Goal: Task Accomplishment & Management: Use online tool/utility

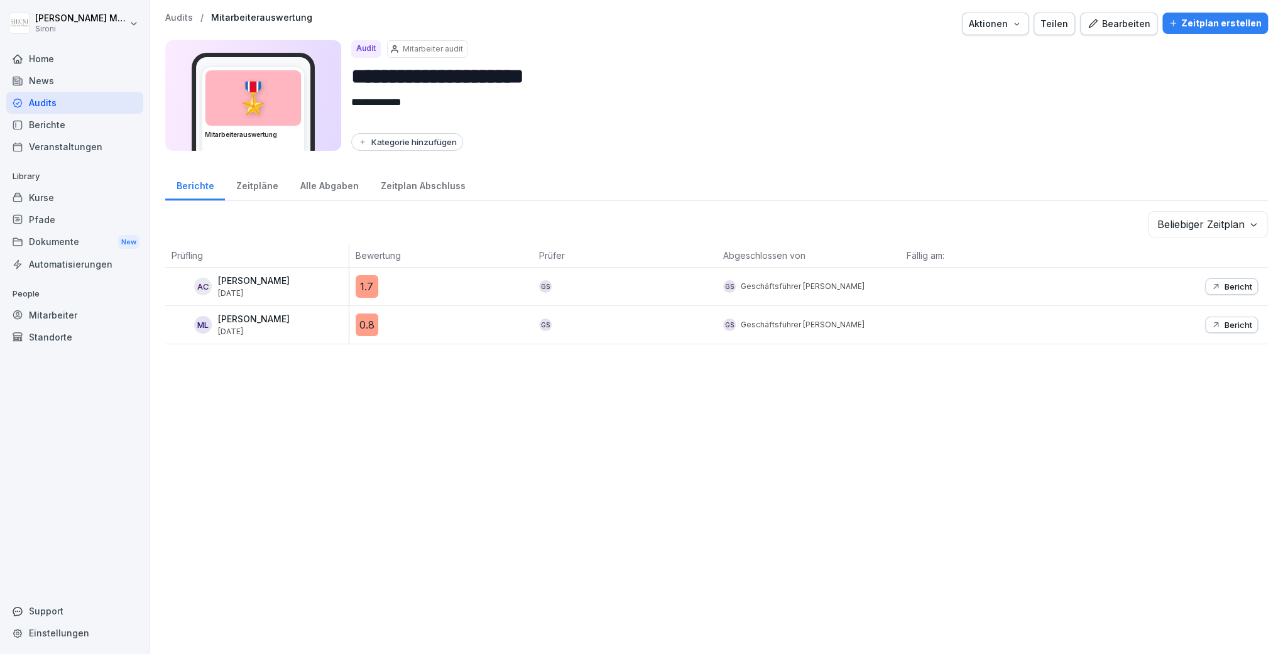
click at [53, 201] on div "Kurse" at bounding box center [74, 198] width 137 height 22
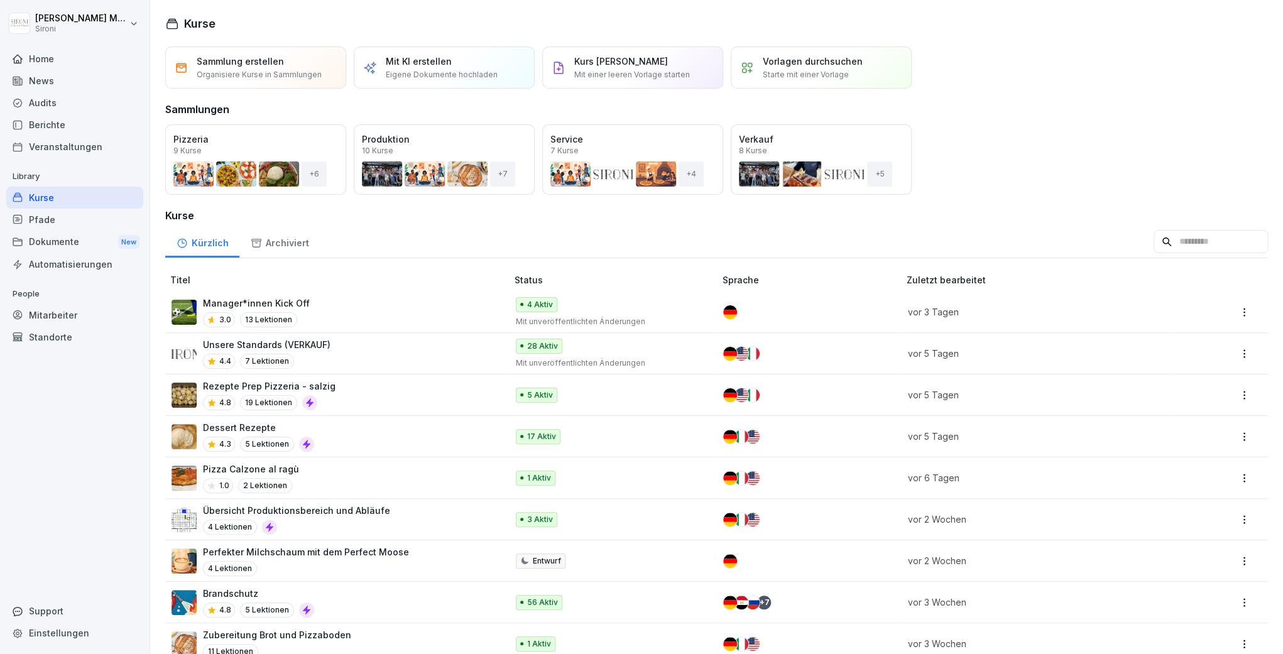
click at [257, 290] on th "Titel" at bounding box center [337, 279] width 344 height 23
click at [253, 302] on p "Manager*innen Kick Off" at bounding box center [256, 303] width 107 height 13
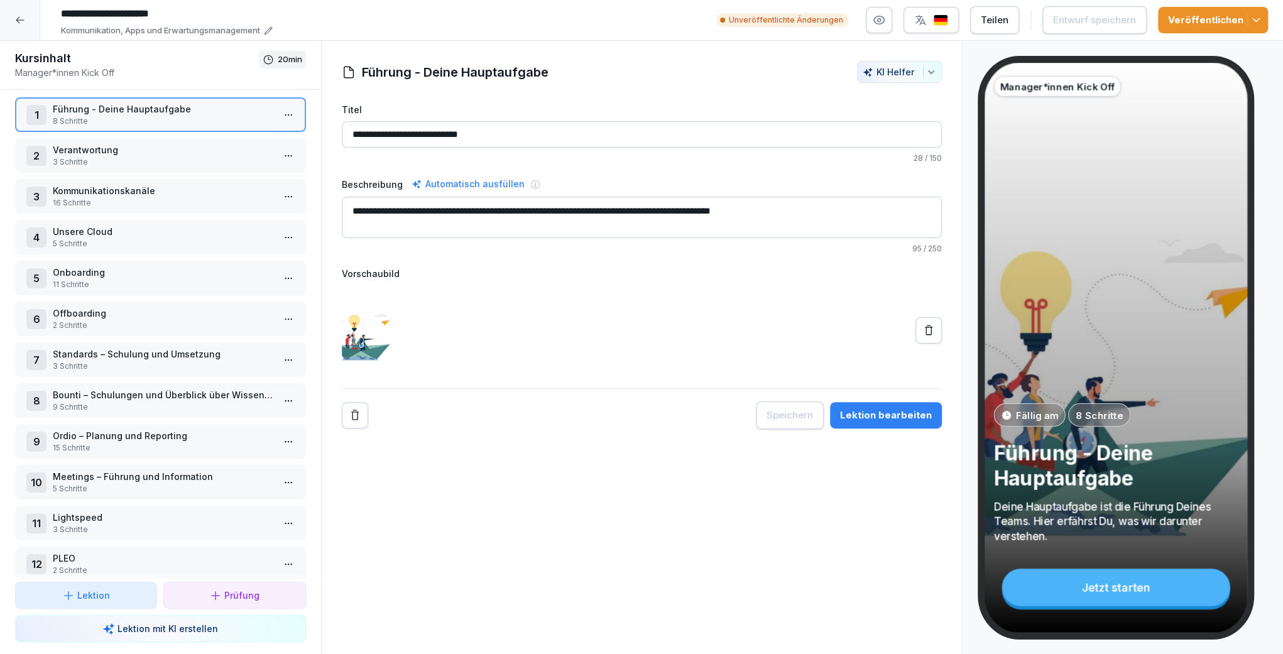
scroll to position [9, 0]
click at [144, 309] on p "Offboarding" at bounding box center [163, 311] width 221 height 13
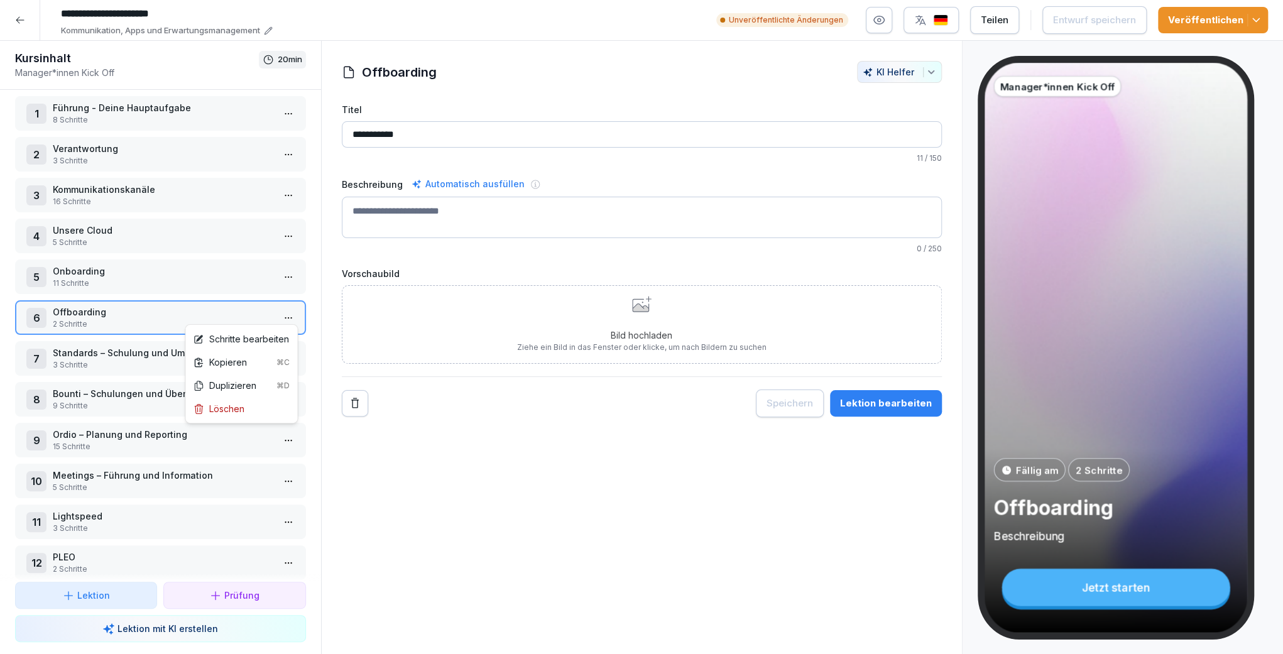
click at [291, 313] on html "**********" at bounding box center [641, 327] width 1283 height 654
click at [268, 334] on div "Schritte bearbeiten" at bounding box center [241, 338] width 96 height 13
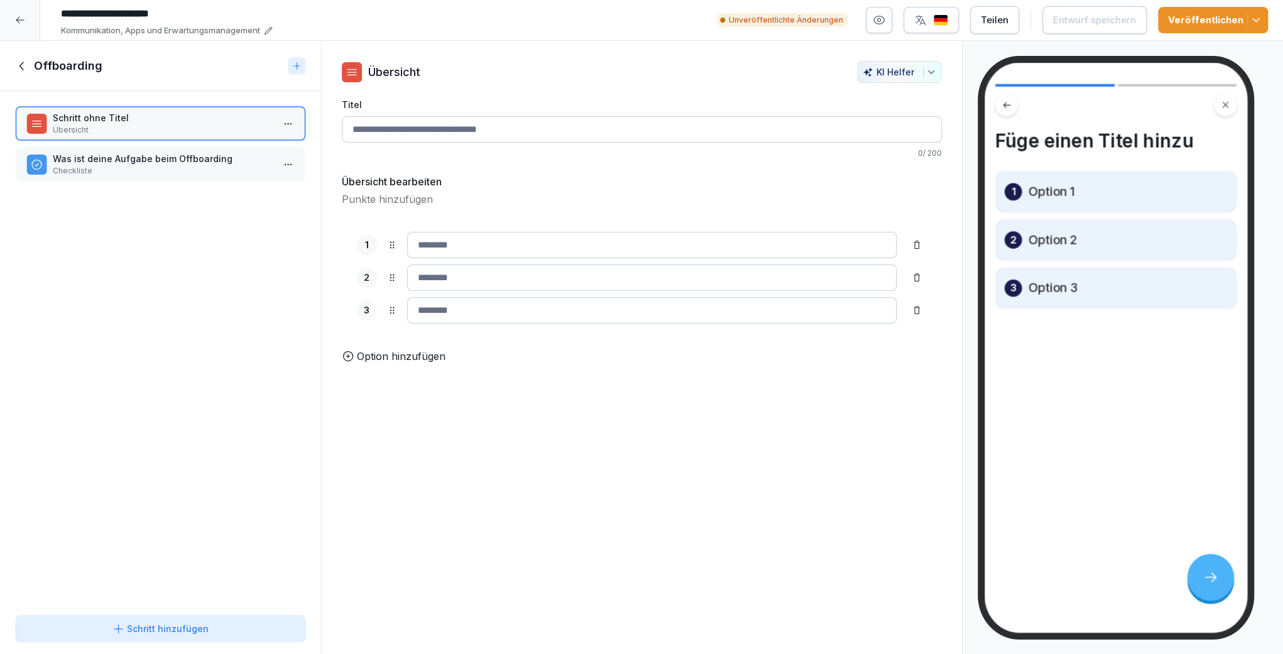
click at [229, 167] on p "Checkliste" at bounding box center [163, 170] width 221 height 11
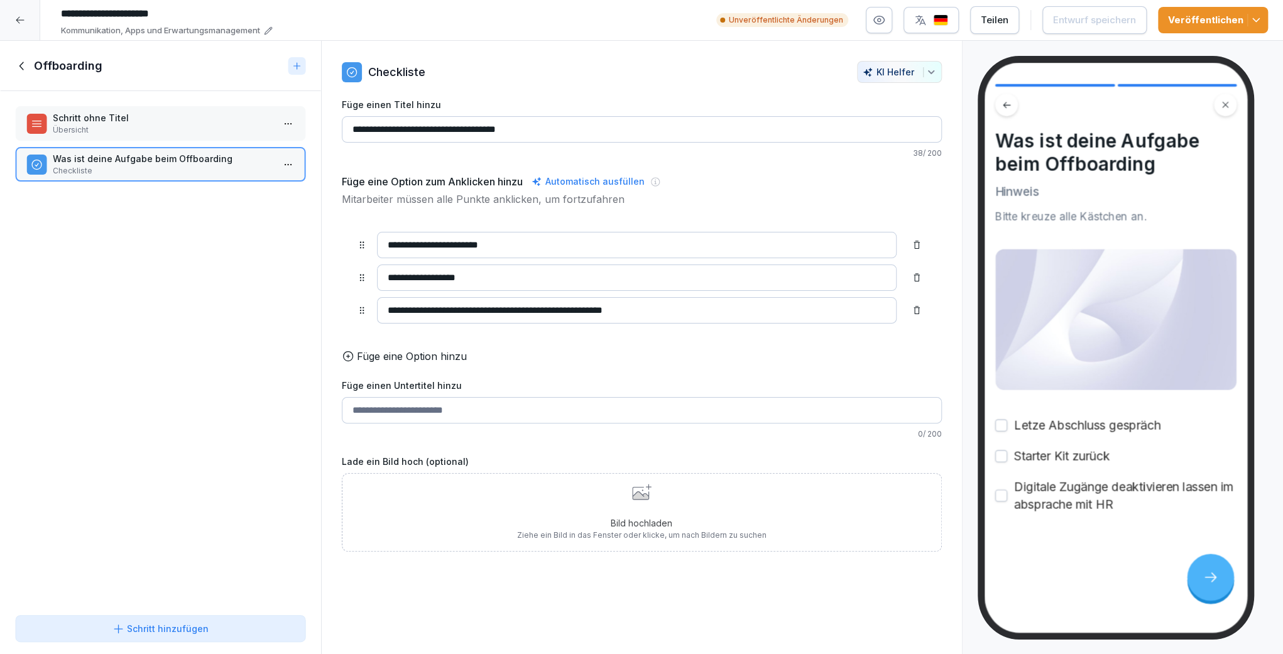
click at [221, 127] on p "Übersicht" at bounding box center [163, 129] width 221 height 11
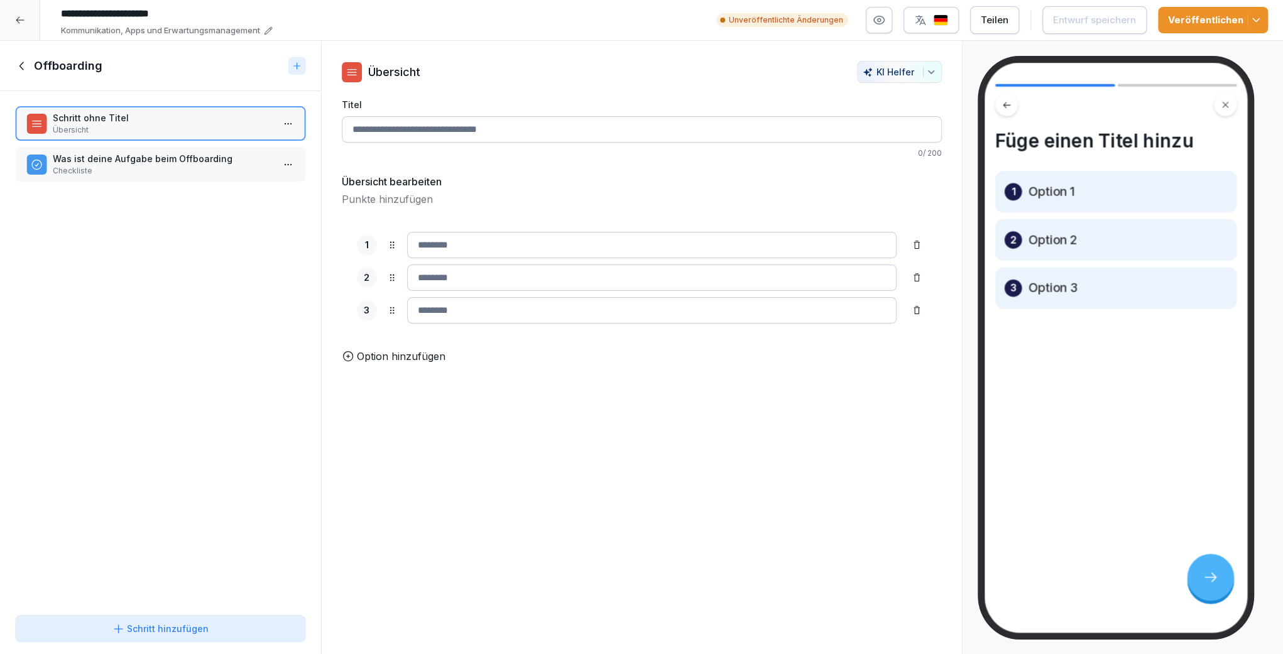
click at [23, 63] on icon at bounding box center [22, 66] width 14 height 14
